Goal: Task Accomplishment & Management: Manage account settings

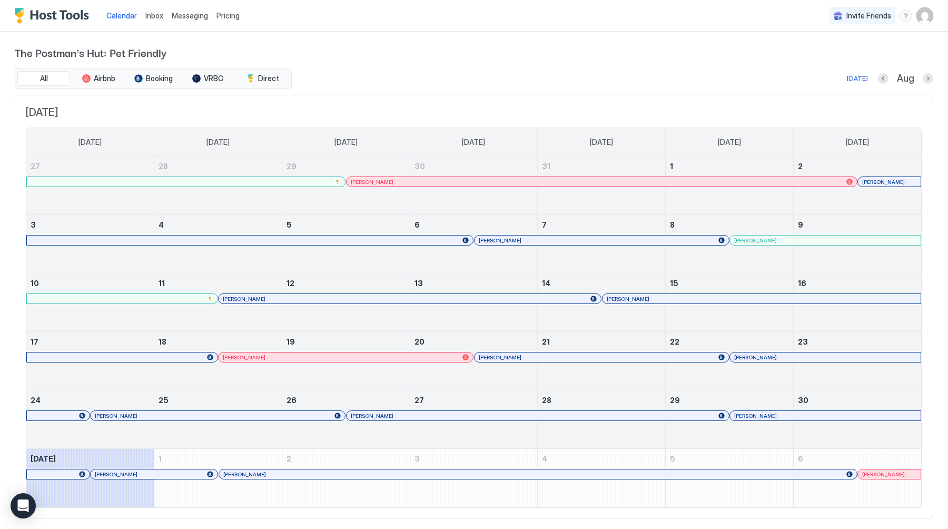
click at [207, 14] on div "Messaging" at bounding box center [189, 15] width 45 height 19
click at [189, 19] on span "Messaging" at bounding box center [190, 15] width 36 height 9
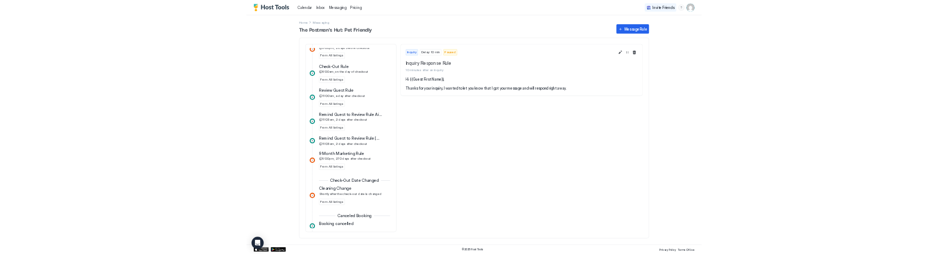
scroll to position [567, 0]
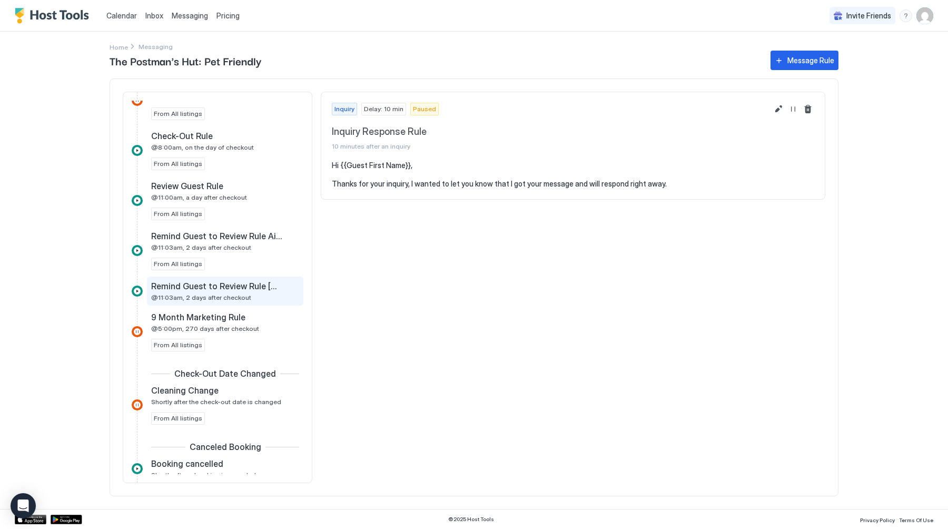
click at [181, 304] on div "Remind Guest to Review Rule [DOMAIN_NAME] @11:03am, 2 days after checkout" at bounding box center [225, 290] width 156 height 29
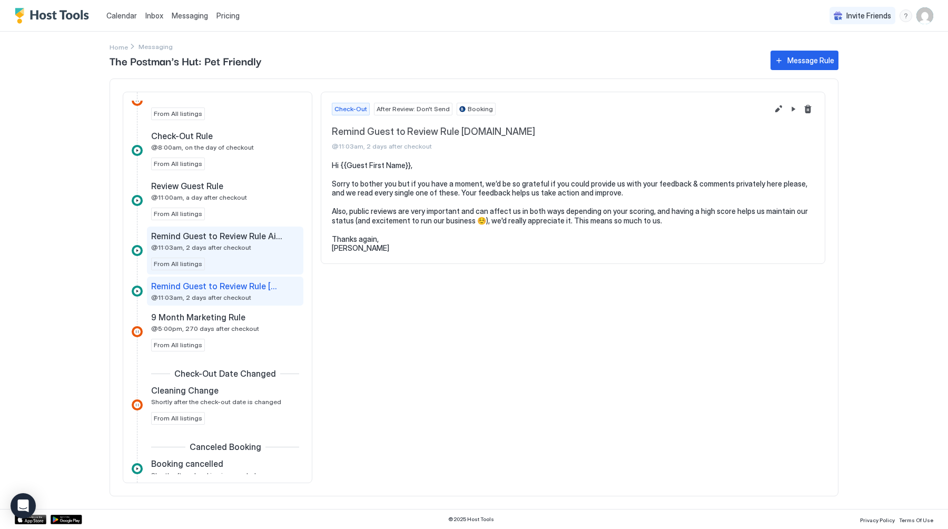
click at [211, 258] on div "Remind Guest to Review Rule Airbnb @11:03am, 2 days after checkout From All lis…" at bounding box center [225, 250] width 148 height 39
click at [209, 286] on span "Remind Guest to Review Rule [DOMAIN_NAME]" at bounding box center [216, 286] width 131 height 11
click at [223, 252] on div "Remind Guest to Review Rule Airbnb @11:03am, 2 days after checkout From All lis…" at bounding box center [225, 250] width 148 height 39
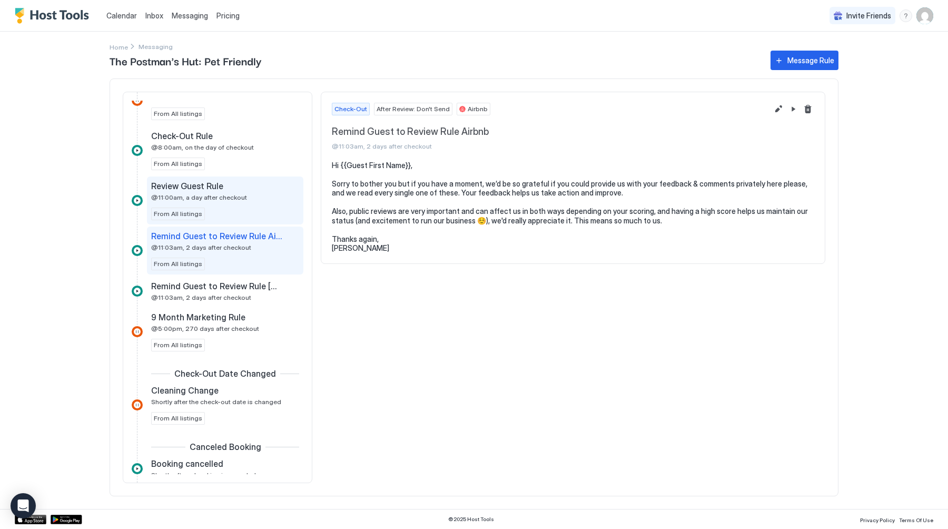
click at [227, 196] on span "@11:00am, a day after checkout" at bounding box center [199, 197] width 96 height 8
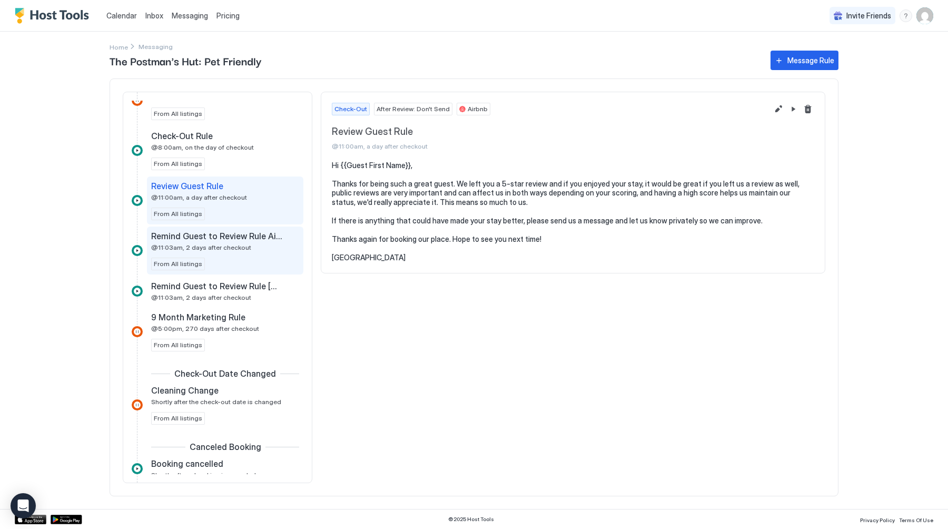
click at [213, 251] on span "@11:03am, 2 days after checkout" at bounding box center [201, 247] width 100 height 8
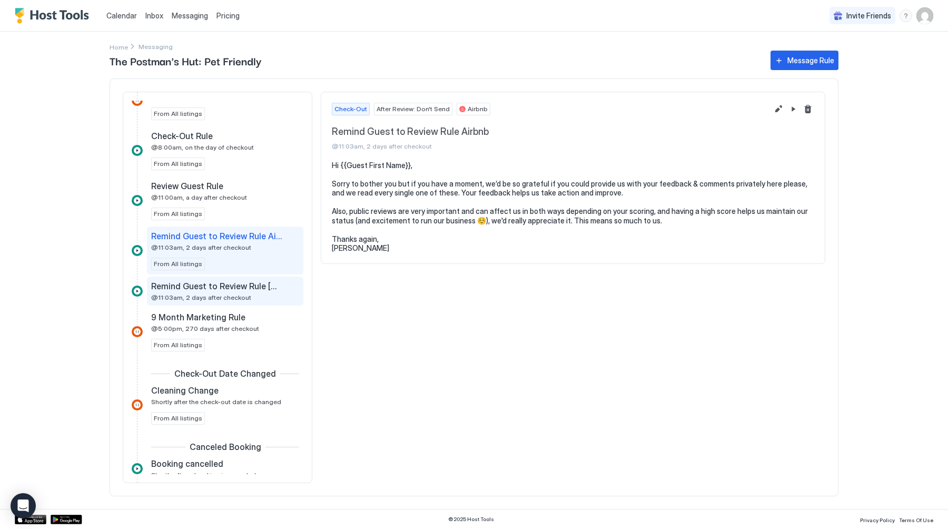
click at [205, 285] on span "Remind Guest to Review Rule [DOMAIN_NAME]" at bounding box center [216, 286] width 131 height 11
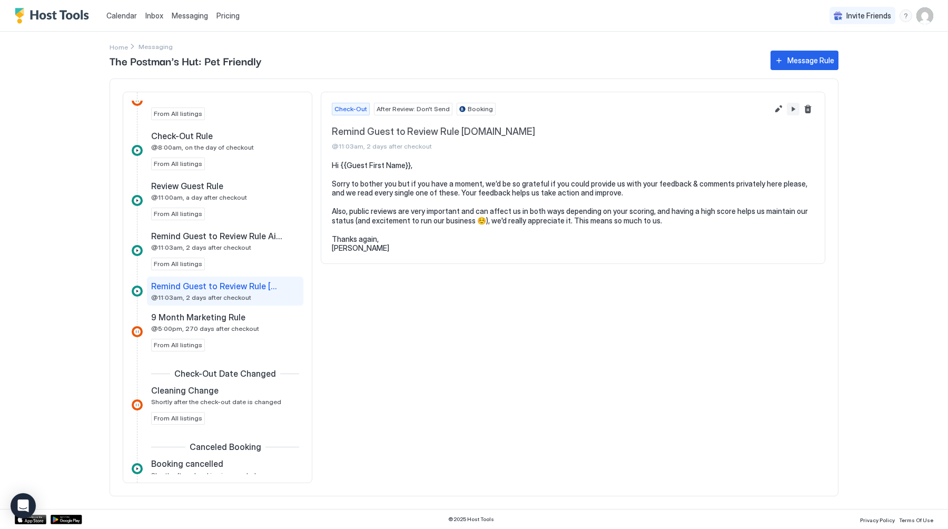
click at [779, 105] on button "Edit message rule" at bounding box center [778, 109] width 13 height 13
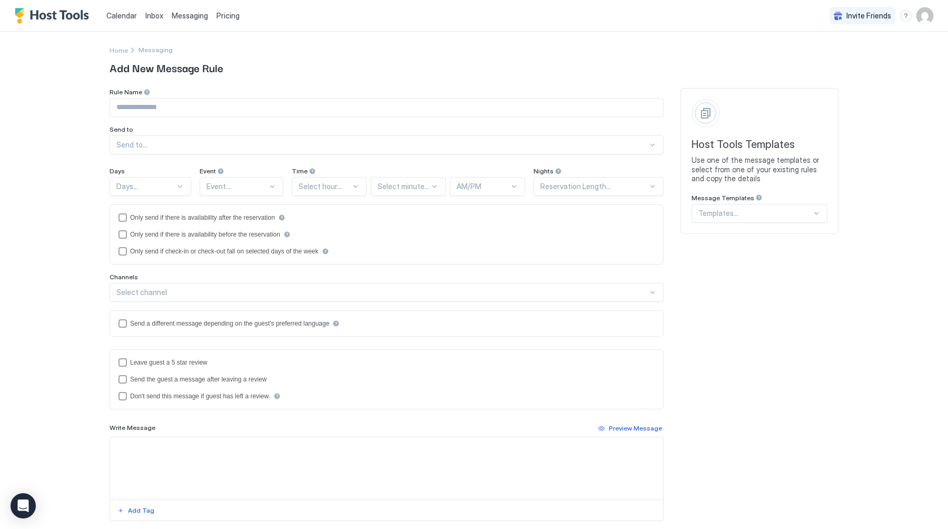
type input "**********"
type textarea "**********"
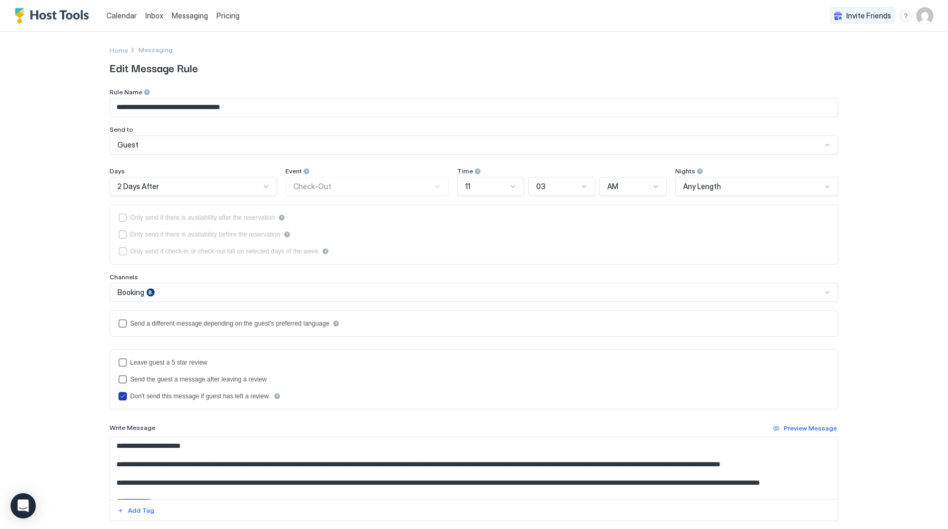
drag, startPoint x: 281, startPoint y: 396, endPoint x: 168, endPoint y: 394, distance: 112.7
click at [168, 395] on div "Don't send this message if guest has left a review." at bounding box center [200, 395] width 140 height 7
click at [168, 394] on div "Don't send this message if guest has left a review." at bounding box center [200, 395] width 140 height 7
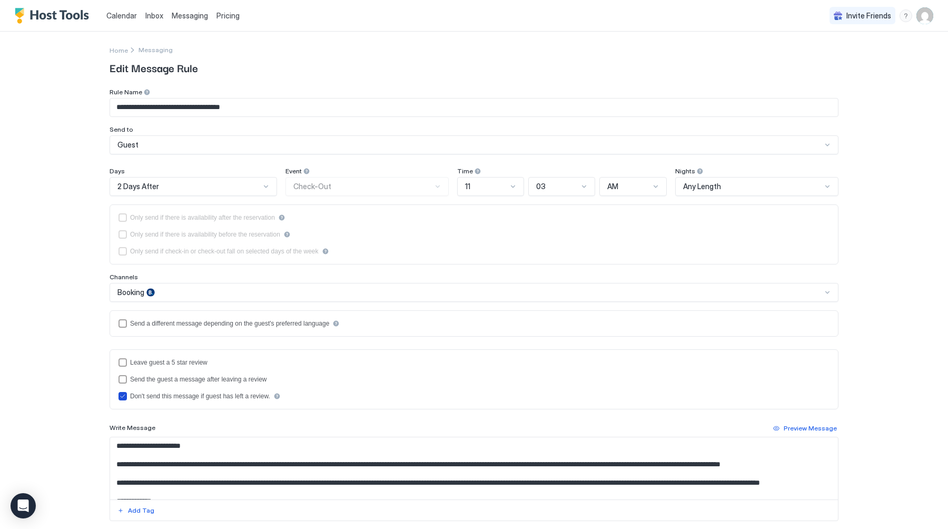
click at [168, 394] on div "Don't send this message if guest has left a review." at bounding box center [200, 395] width 140 height 7
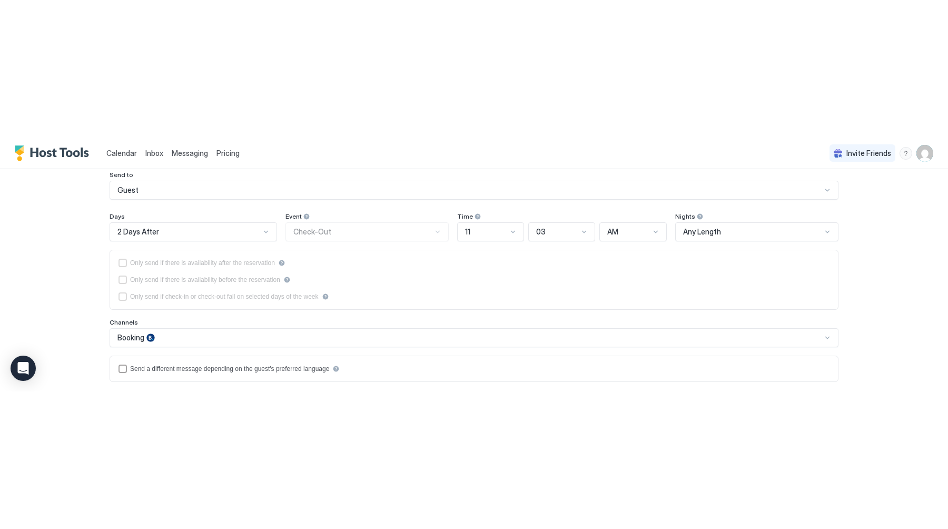
scroll to position [98, 0]
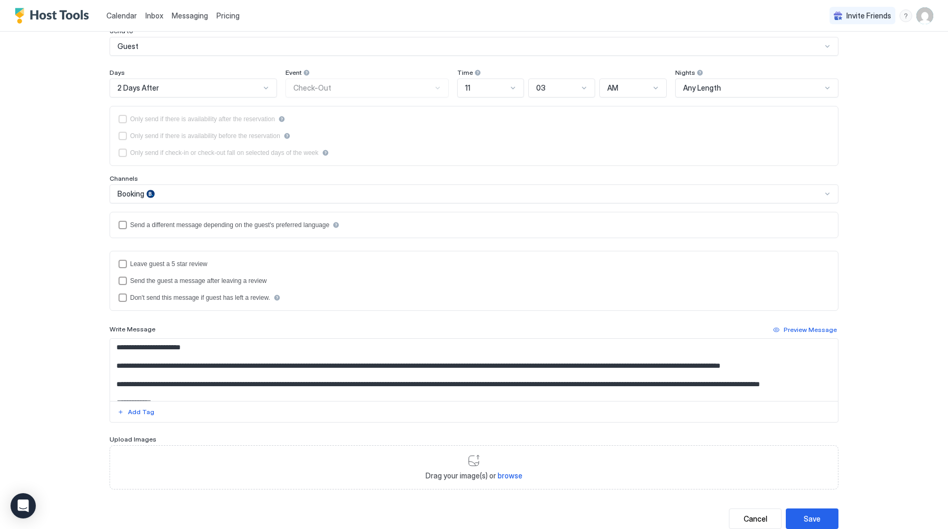
click at [192, 13] on span "Messaging" at bounding box center [190, 15] width 36 height 9
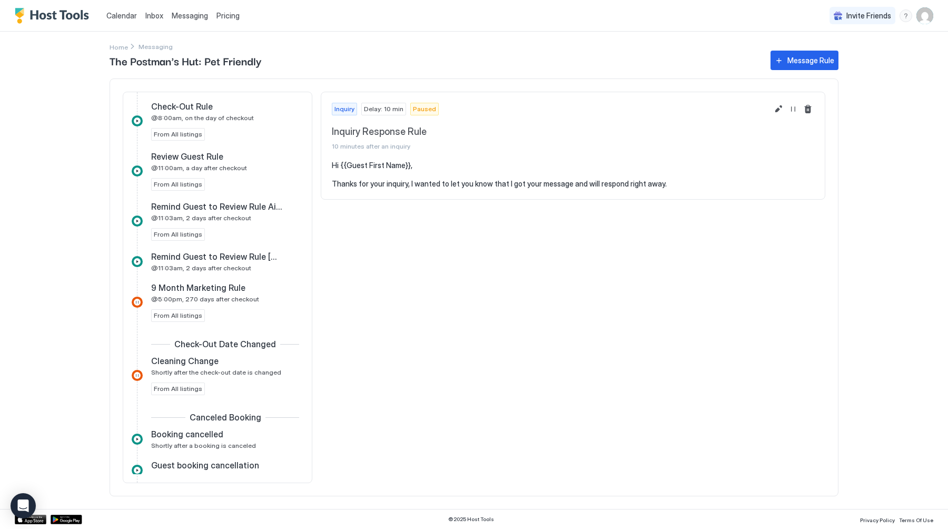
scroll to position [608, 0]
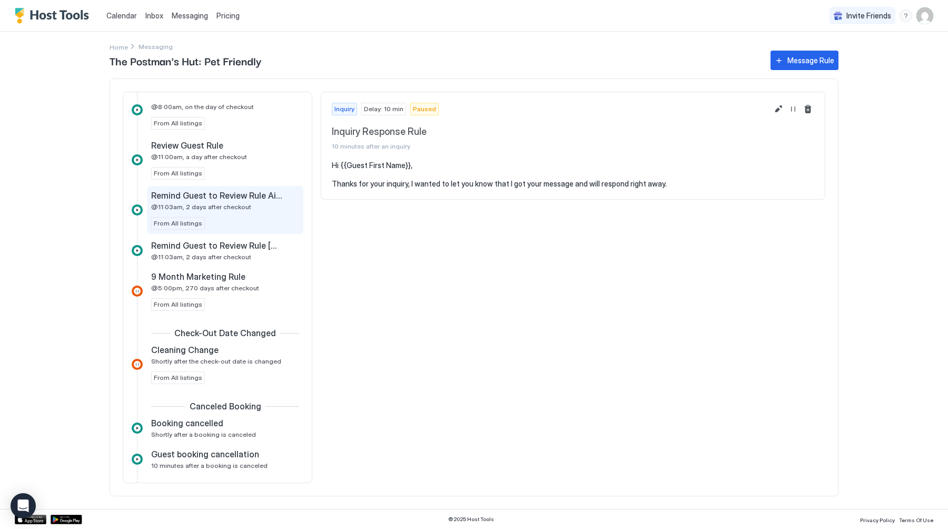
click at [267, 197] on span "Remind Guest to Review Rule Airbnb" at bounding box center [216, 195] width 131 height 11
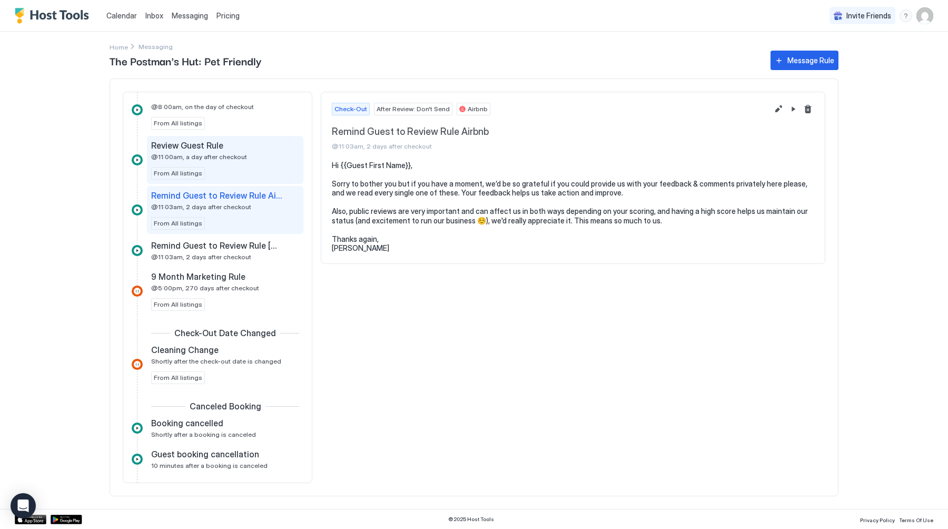
click at [246, 173] on div "Review Guest Rule @11:00am, a day after checkout From All listings" at bounding box center [225, 159] width 148 height 39
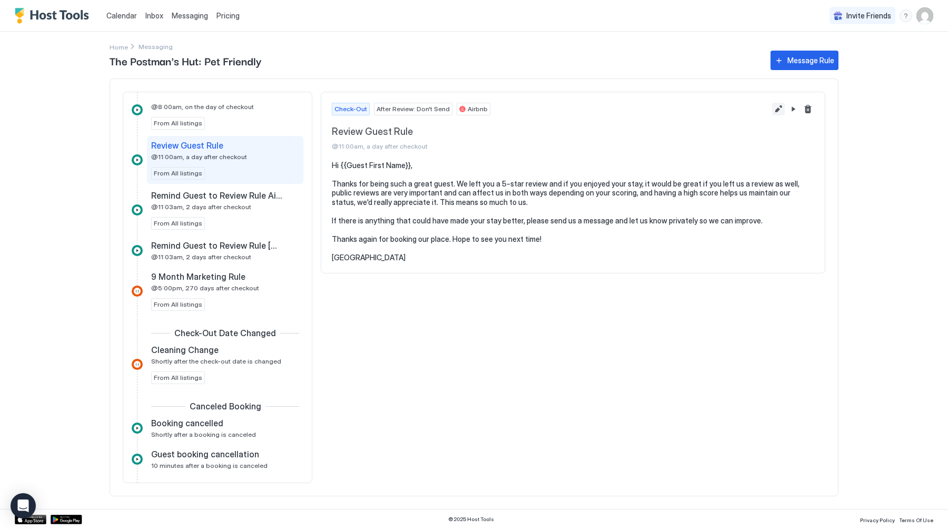
click at [775, 110] on button "Edit message rule" at bounding box center [778, 109] width 13 height 13
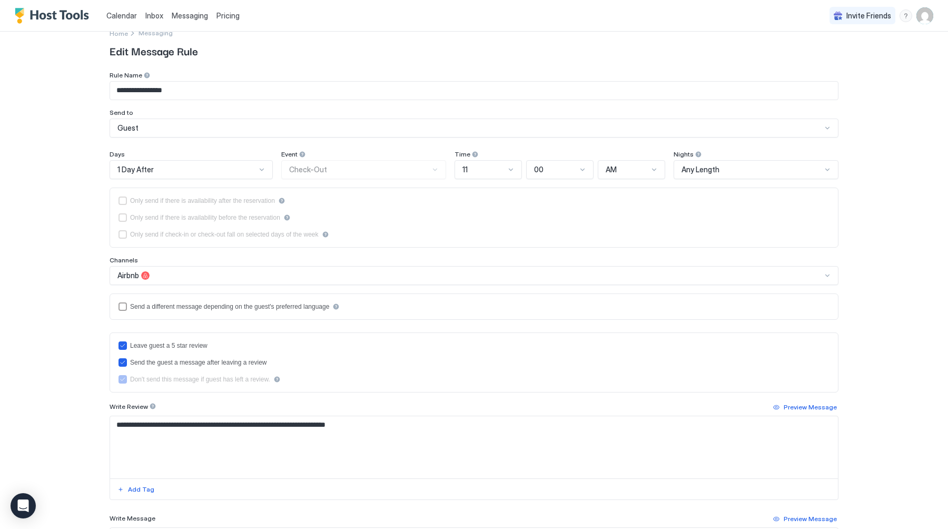
scroll to position [3, 0]
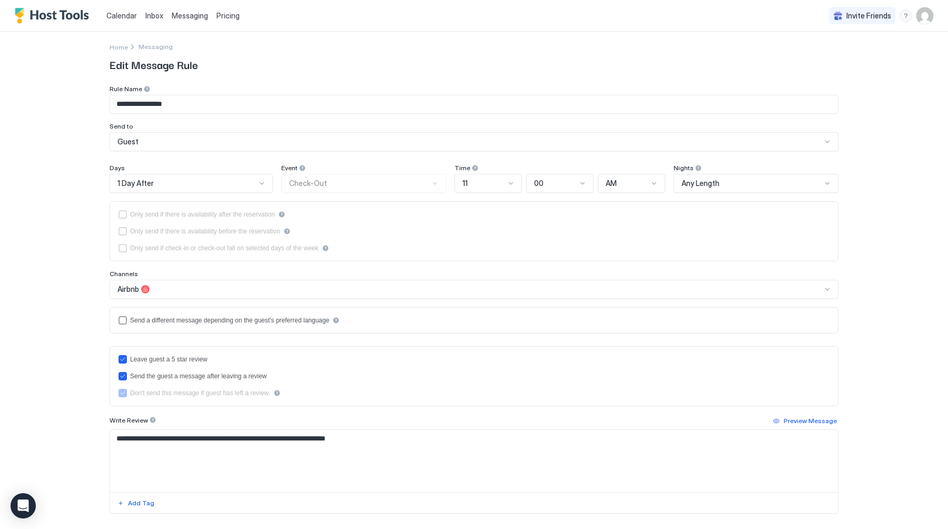
click at [125, 14] on span "Calendar" at bounding box center [121, 15] width 31 height 9
